Goal: Transaction & Acquisition: Download file/media

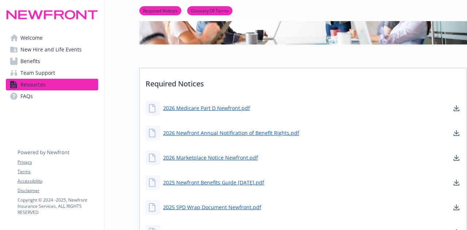
scroll to position [114, 0]
click at [453, 110] on icon "download document" at bounding box center [456, 111] width 6 height 2
click at [455, 133] on icon "download document" at bounding box center [456, 132] width 5 height 4
click at [457, 157] on icon "download document" at bounding box center [456, 158] width 6 height 6
click at [454, 181] on icon "download document" at bounding box center [456, 183] width 6 height 6
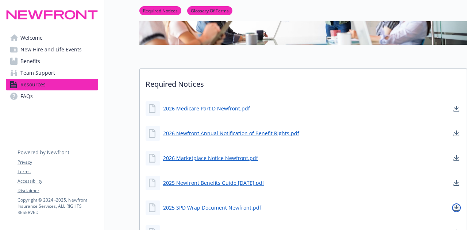
click at [454, 207] on icon "download document" at bounding box center [456, 207] width 5 height 4
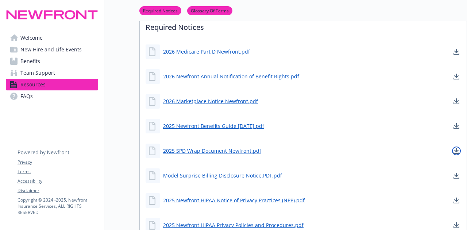
scroll to position [178, 0]
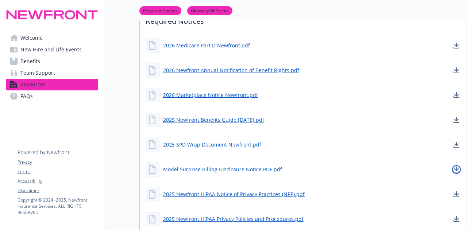
click at [453, 170] on icon "download document" at bounding box center [456, 170] width 6 height 6
click at [454, 195] on icon "download document" at bounding box center [456, 194] width 6 height 6
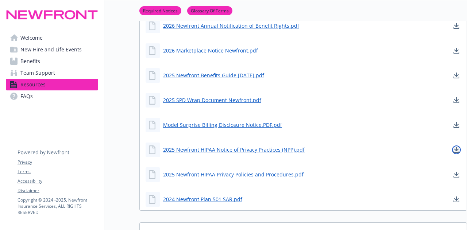
scroll to position [223, 0]
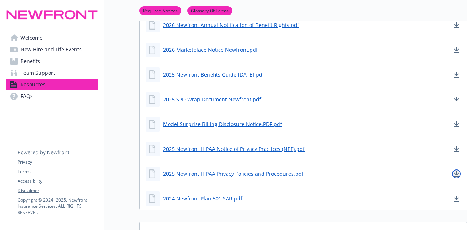
click at [459, 174] on link "download document" at bounding box center [456, 174] width 9 height 9
click at [456, 198] on icon "download document" at bounding box center [456, 198] width 5 height 4
